Goal: Task Accomplishment & Management: Manage account settings

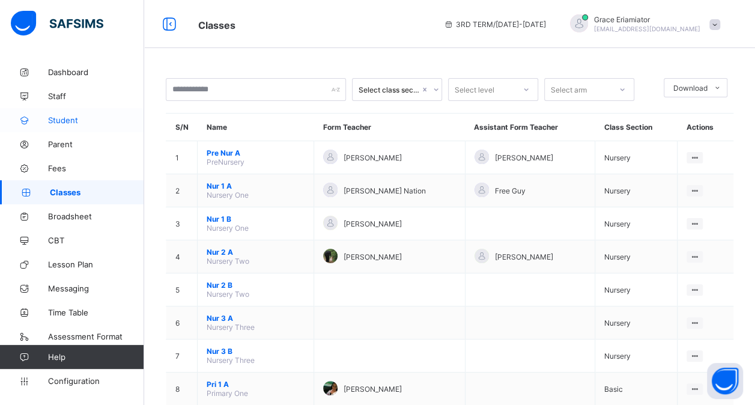
click at [82, 124] on span "Student" at bounding box center [96, 120] width 96 height 10
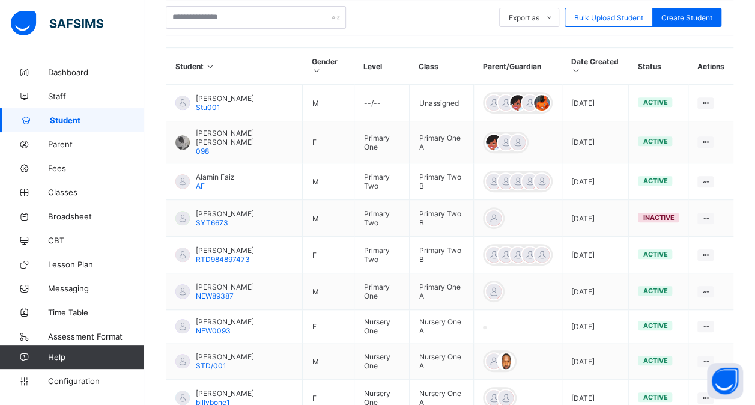
scroll to position [251, 0]
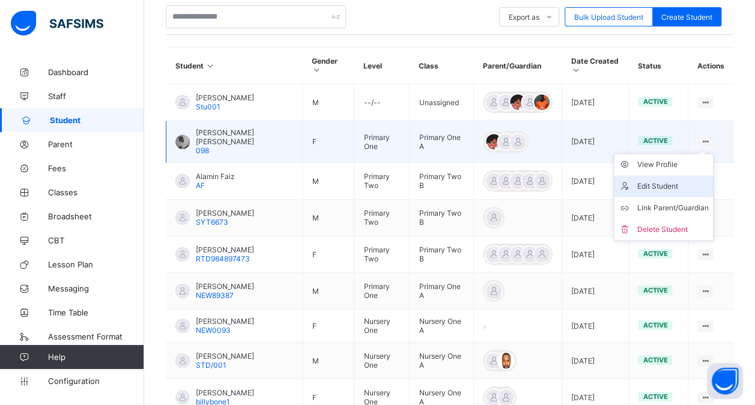
click at [675, 175] on li "Edit Student" at bounding box center [663, 186] width 99 height 22
select select "**"
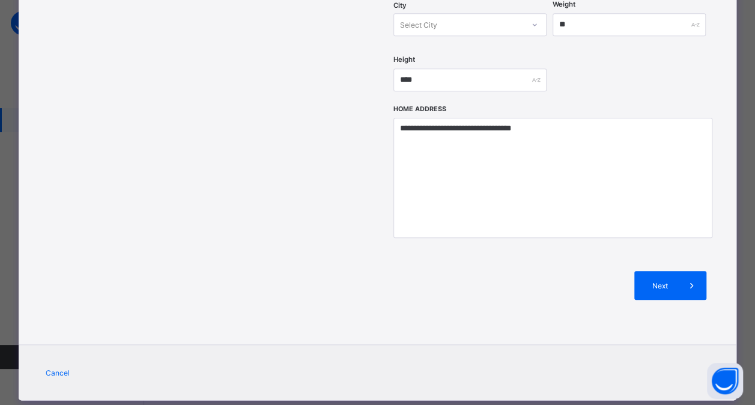
scroll to position [0, 0]
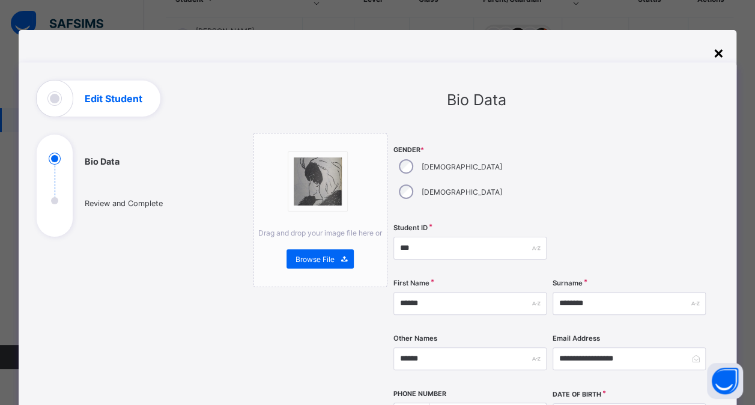
click at [722, 60] on div "×" at bounding box center [718, 52] width 11 height 20
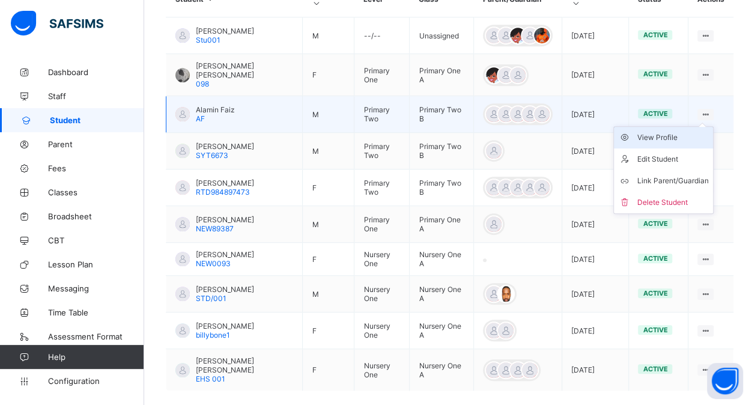
click at [686, 132] on div "View Profile" at bounding box center [673, 138] width 72 height 12
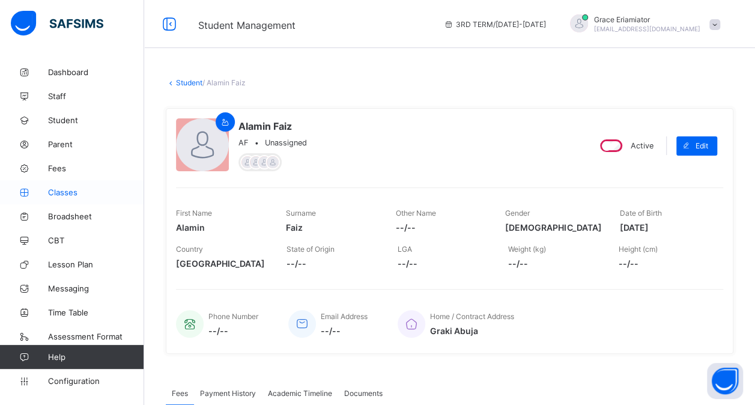
click at [65, 187] on span "Classes" at bounding box center [96, 192] width 96 height 10
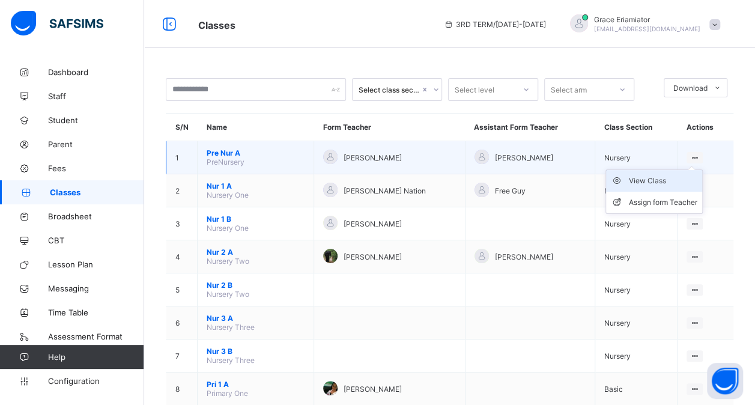
click at [669, 181] on div "View Class" at bounding box center [663, 181] width 68 height 12
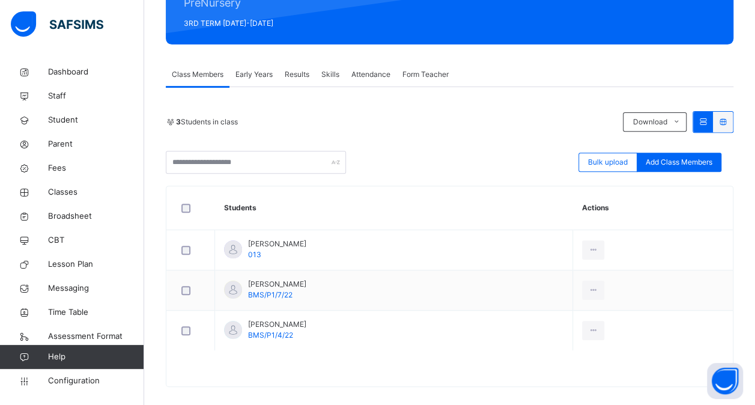
scroll to position [165, 0]
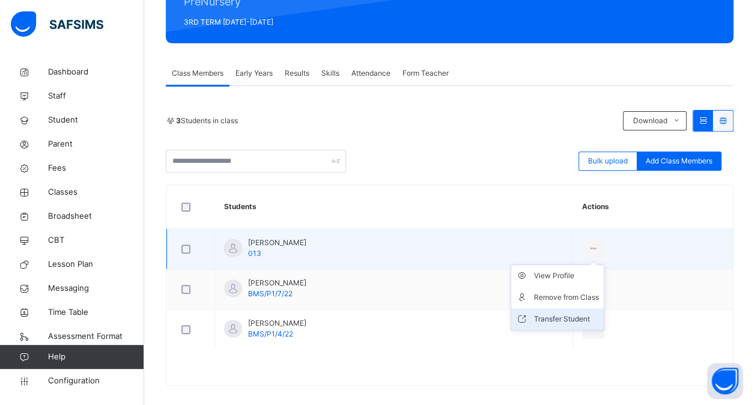
click at [599, 316] on div "Transfer Student" at bounding box center [566, 319] width 65 height 12
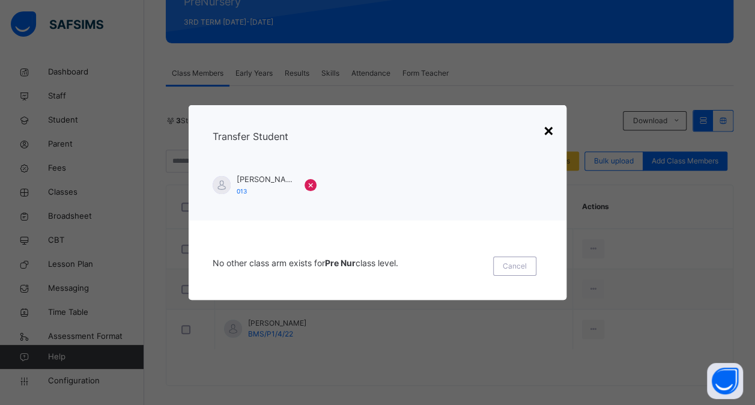
click at [549, 129] on div "×" at bounding box center [548, 129] width 11 height 25
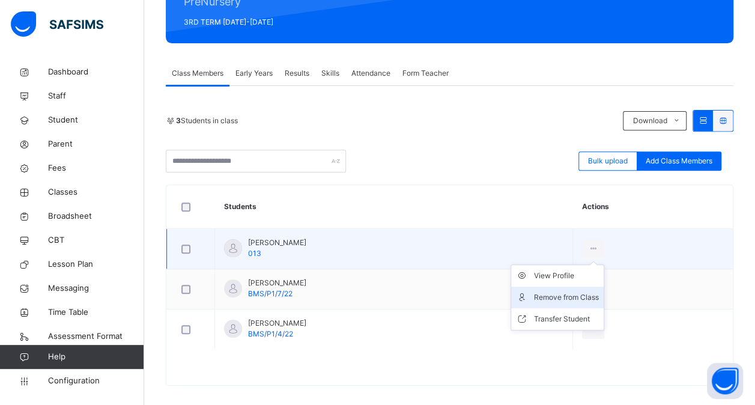
click at [596, 293] on div "Remove from Class" at bounding box center [566, 297] width 65 height 12
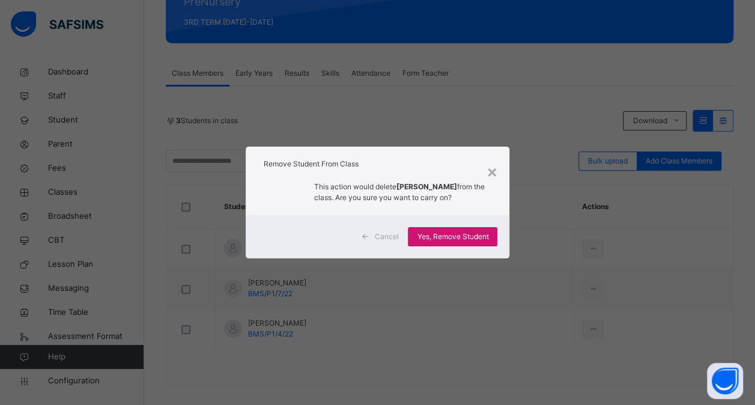
click at [466, 239] on span "Yes, Remove Student" at bounding box center [453, 236] width 72 height 11
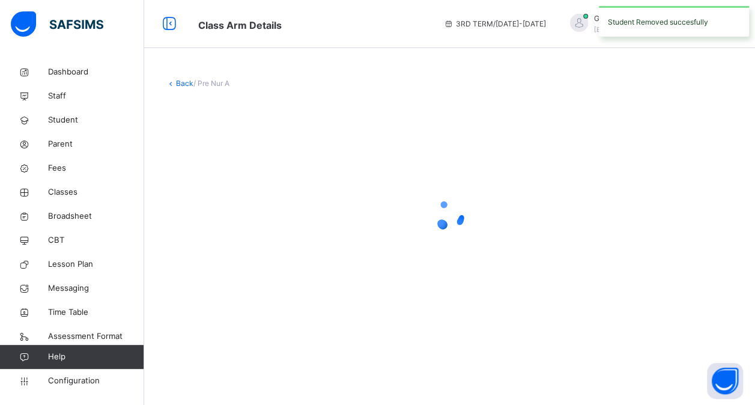
scroll to position [0, 0]
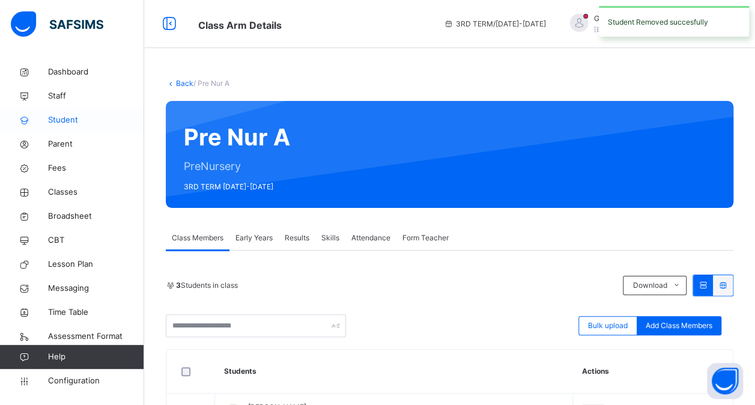
click at [67, 121] on span "Student" at bounding box center [96, 120] width 96 height 12
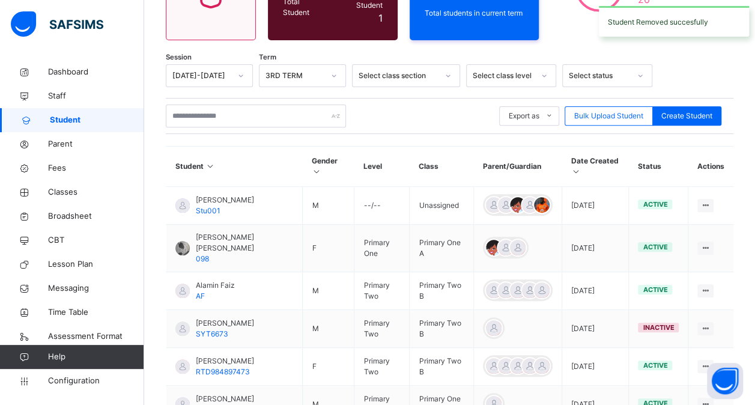
scroll to position [162, 0]
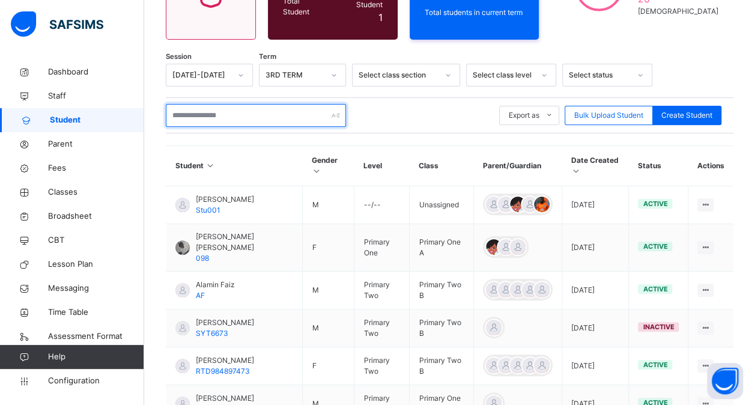
click at [192, 112] on input "text" at bounding box center [256, 115] width 180 height 23
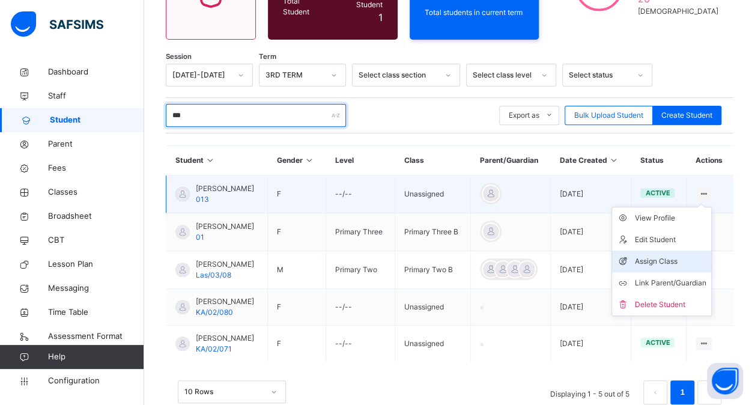
type input "***"
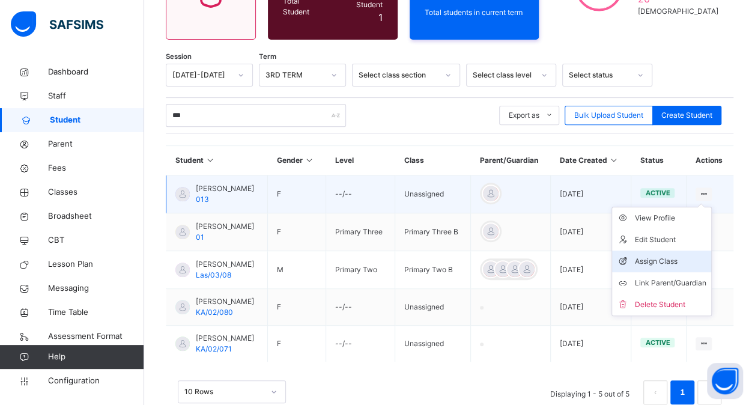
click at [666, 267] on div "Assign Class" at bounding box center [671, 261] width 72 height 12
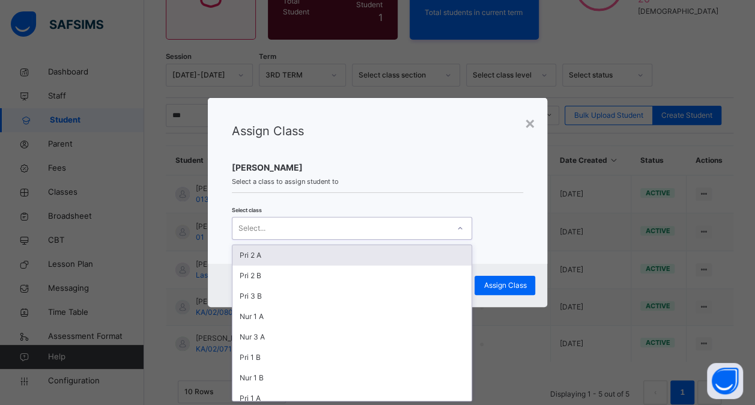
scroll to position [0, 0]
click at [458, 227] on icon at bounding box center [460, 228] width 7 height 12
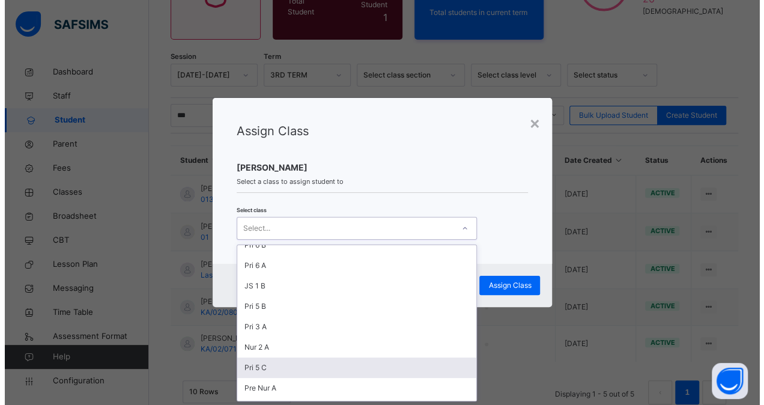
scroll to position [253, 0]
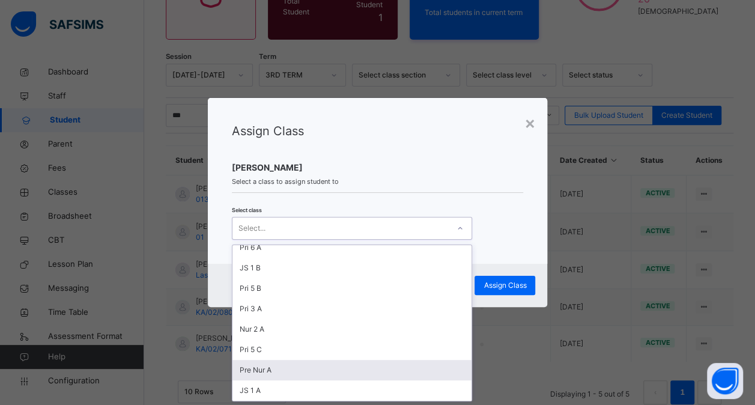
click at [364, 365] on div "Pre Nur A" at bounding box center [352, 370] width 239 height 20
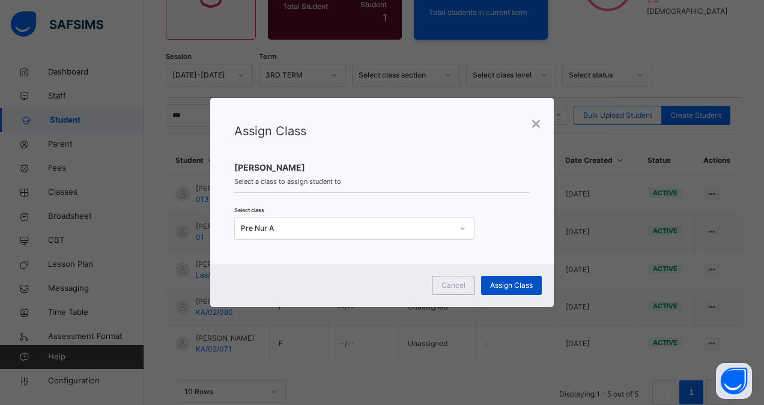
click at [516, 285] on span "Assign Class" at bounding box center [511, 285] width 43 height 11
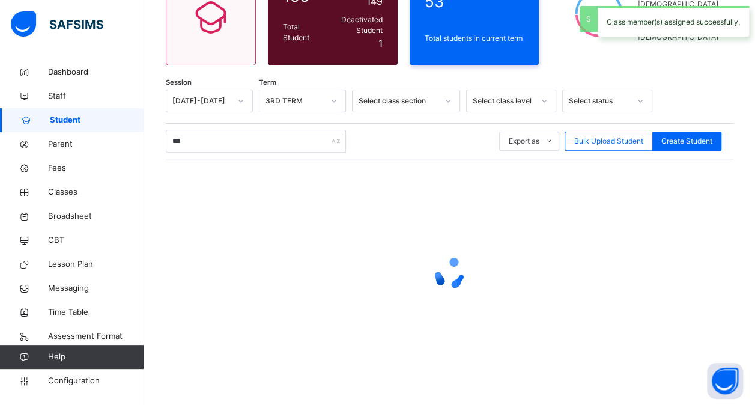
scroll to position [162, 0]
